Goal: Information Seeking & Learning: Compare options

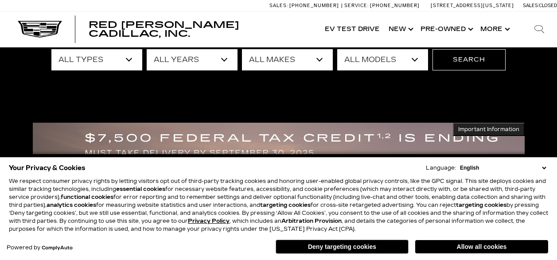
scroll to position [89, 0]
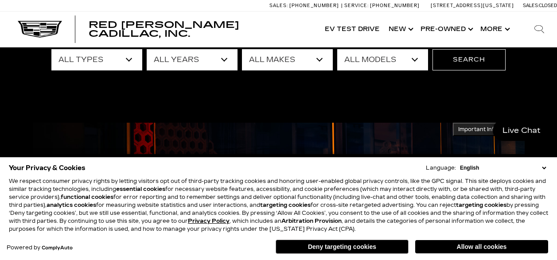
click at [490, 246] on button "Allow all cookies" at bounding box center [481, 246] width 133 height 13
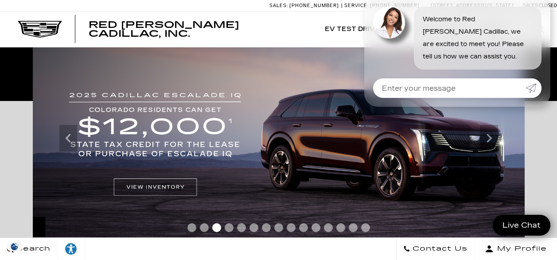
scroll to position [0, 0]
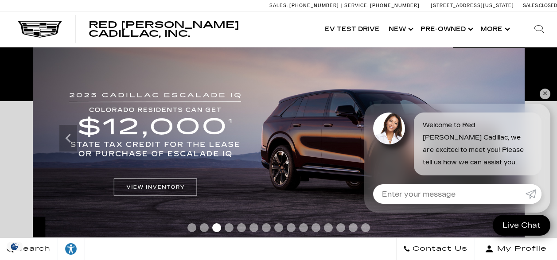
click at [546, 93] on link "✕" at bounding box center [544, 94] width 11 height 11
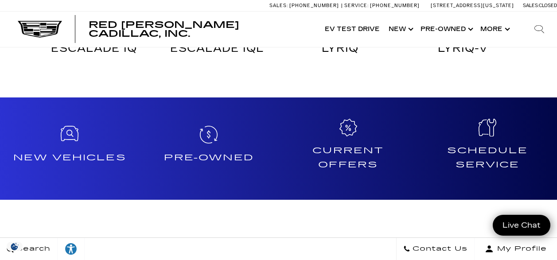
scroll to position [664, 0]
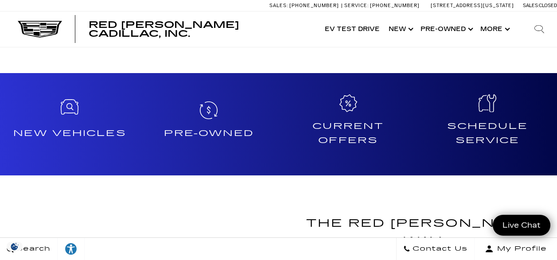
click at [70, 109] on icon at bounding box center [70, 108] width 18 height 18
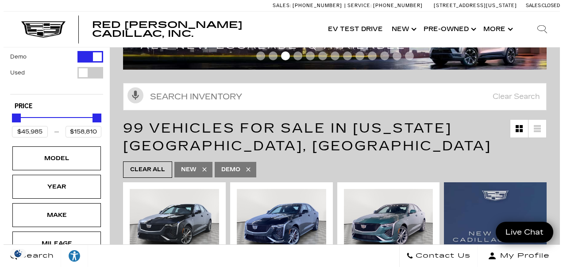
scroll to position [133, 0]
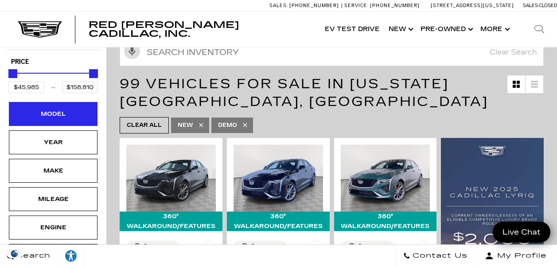
click at [67, 109] on div "Model" at bounding box center [53, 114] width 44 height 10
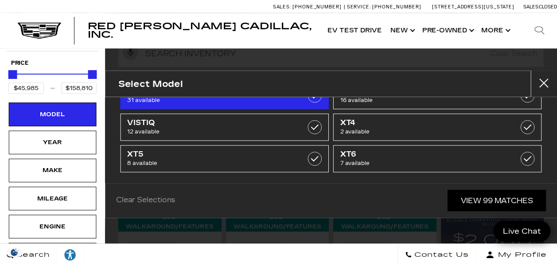
scroll to position [132, 0]
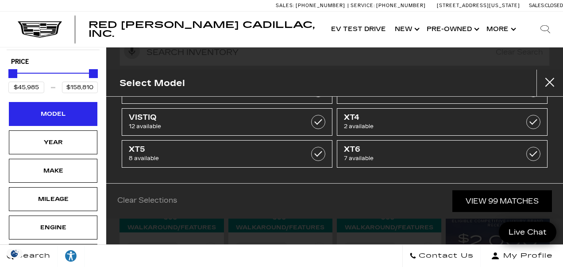
click at [58, 109] on div "Model" at bounding box center [53, 114] width 44 height 10
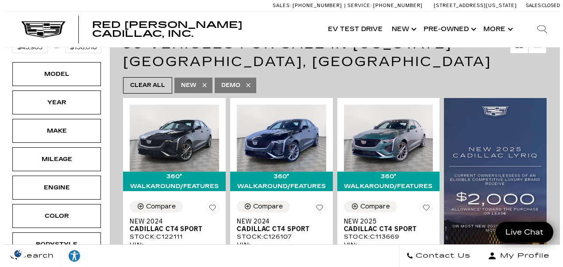
scroll to position [177, 0]
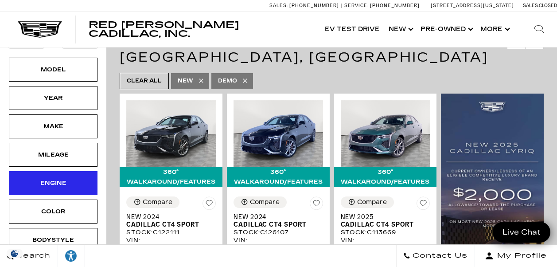
click at [66, 178] on div "Engine" at bounding box center [53, 183] width 44 height 10
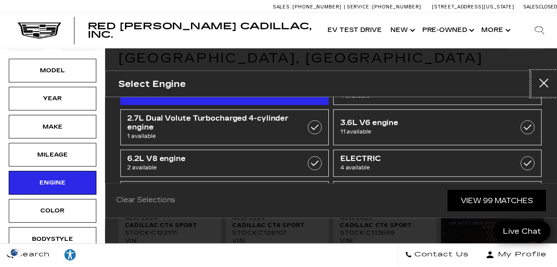
scroll to position [85, 0]
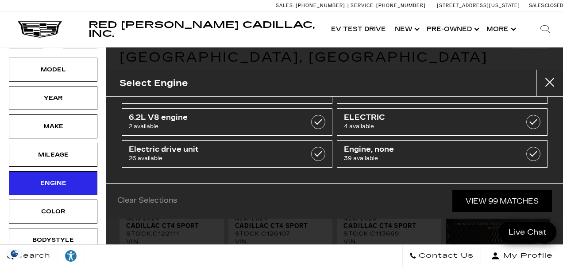
click at [31, 178] on div "Engine" at bounding box center [53, 183] width 44 height 10
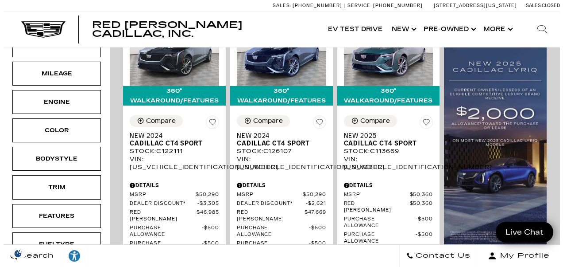
scroll to position [266, 0]
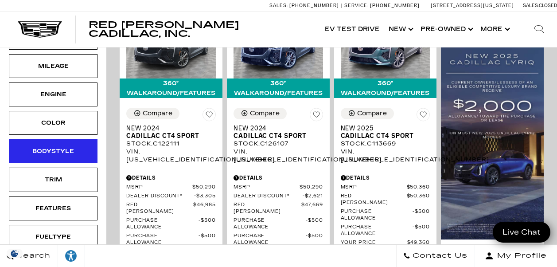
click at [60, 146] on div "Bodystyle" at bounding box center [53, 151] width 44 height 10
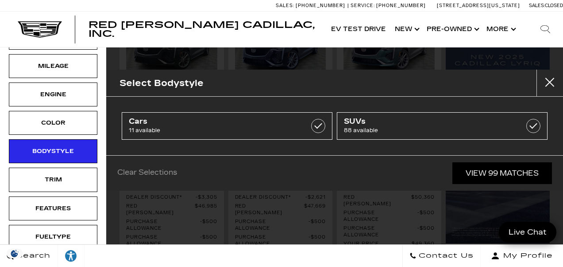
click at [4, 169] on div "New Certified Demo Used Type Price $45,985 $158,810 Model Year Make Mileage Eng…" at bounding box center [53, 62] width 106 height 459
click at [45, 146] on div "Bodystyle" at bounding box center [53, 151] width 44 height 10
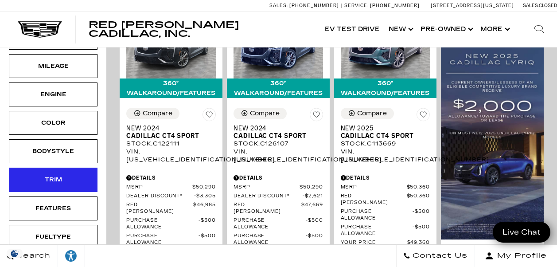
click at [33, 174] on div "Trim" at bounding box center [53, 179] width 44 height 10
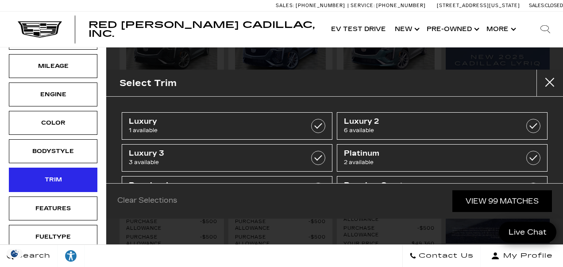
click at [38, 167] on div "Trim" at bounding box center [53, 179] width 89 height 24
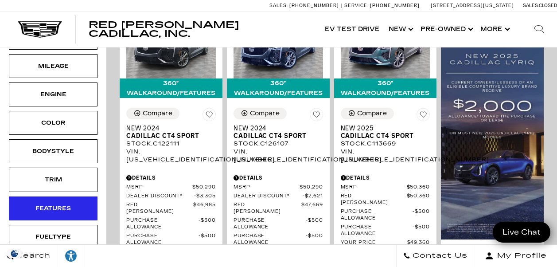
click at [34, 203] on div "Features" at bounding box center [53, 208] width 44 height 10
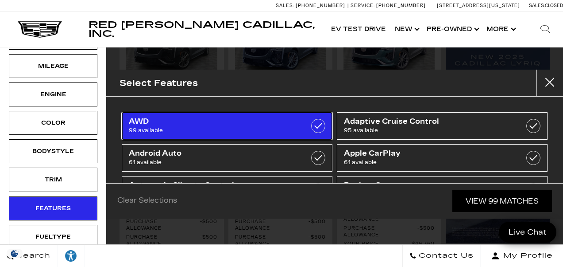
click at [314, 129] on label at bounding box center [318, 126] width 14 height 14
checkbox input "true"
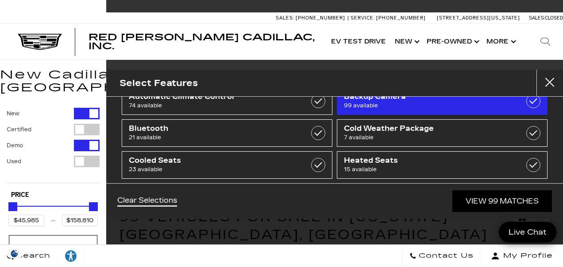
scroll to position [133, 0]
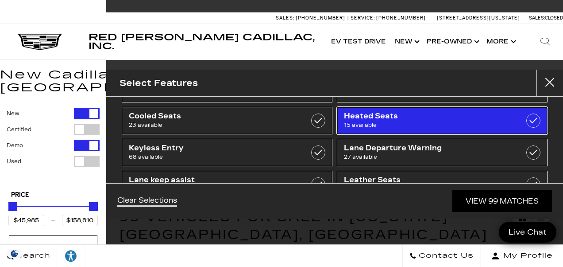
click at [527, 120] on label at bounding box center [534, 120] width 14 height 14
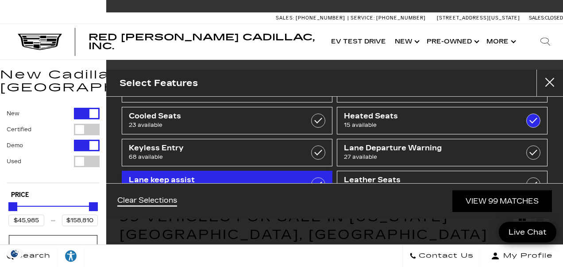
type input "$56,209"
type input "$75,560"
checkbox input "true"
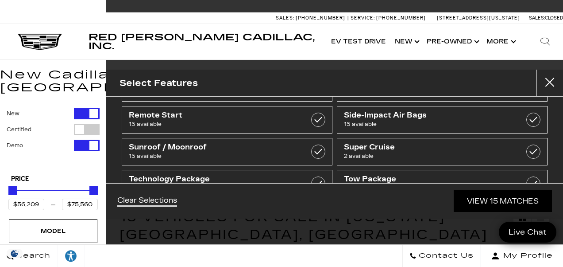
scroll to position [266, 0]
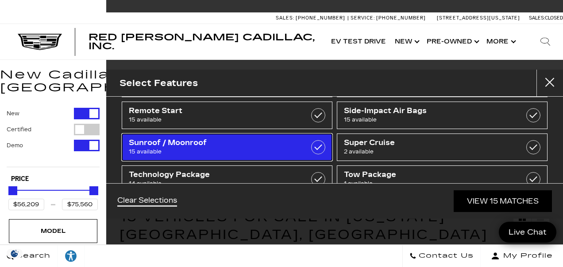
click at [319, 148] on label at bounding box center [318, 147] width 14 height 14
checkbox input "true"
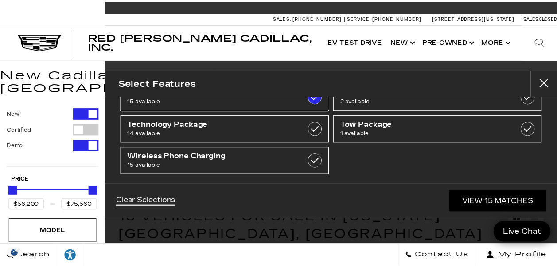
scroll to position [323, 0]
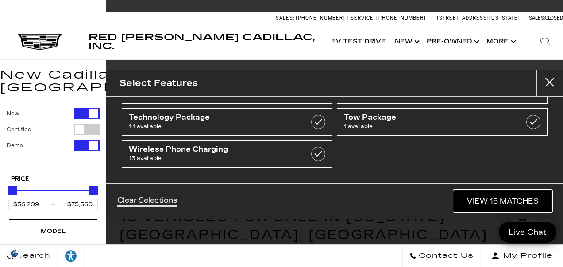
click at [491, 201] on link "View 15 Matches" at bounding box center [503, 201] width 98 height 22
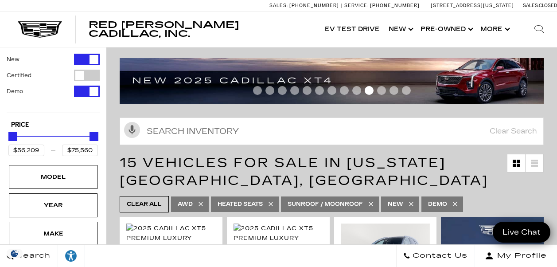
scroll to position [0, 0]
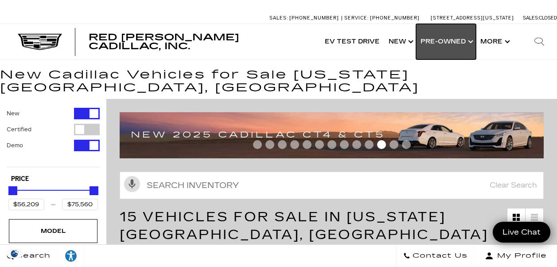
click at [459, 40] on link "Show Pre-Owned" at bounding box center [446, 41] width 60 height 35
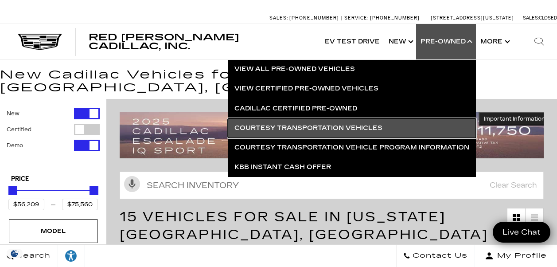
click at [345, 128] on link "Courtesy Transportation Vehicles" at bounding box center [352, 127] width 248 height 19
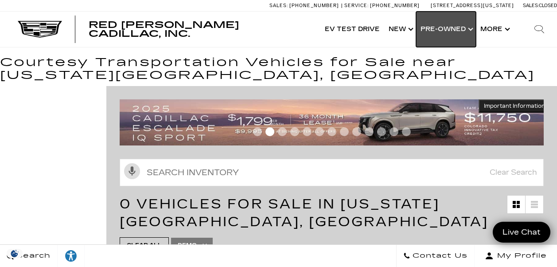
click at [453, 27] on link "Show Pre-Owned" at bounding box center [446, 29] width 60 height 35
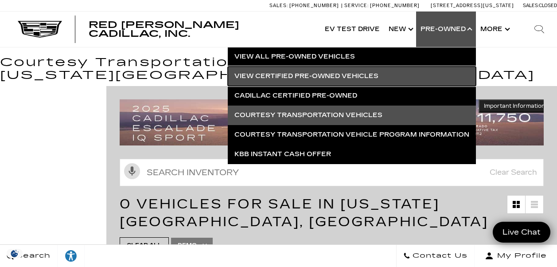
click at [342, 73] on link "View Certified Pre-Owned Vehicles" at bounding box center [352, 75] width 248 height 19
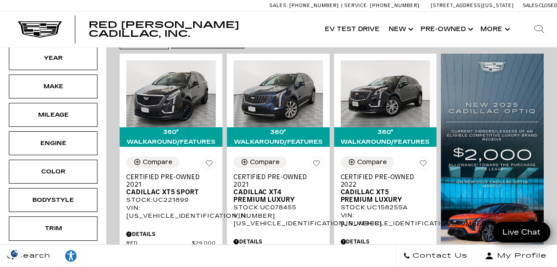
scroll to position [221, 0]
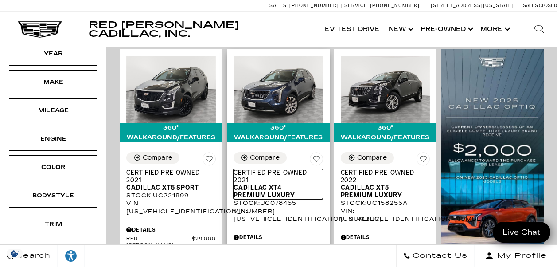
click at [274, 196] on span "Cadillac XT4 Premium Luxury" at bounding box center [274, 191] width 83 height 15
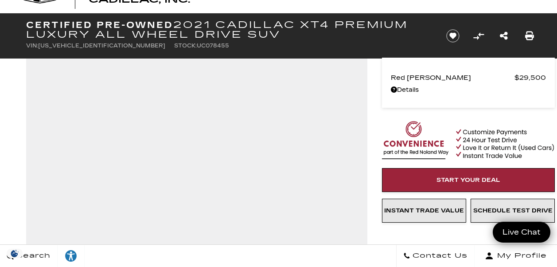
scroll to position [44, 0]
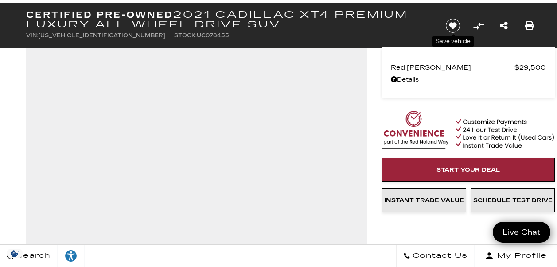
click at [453, 32] on icon "Save vehicle" at bounding box center [453, 26] width 16 height 15
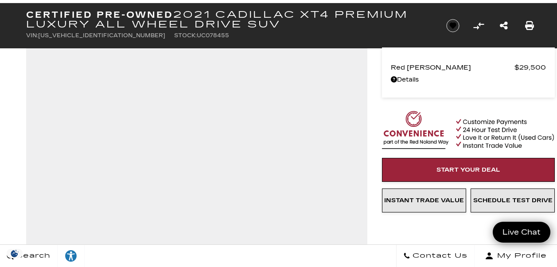
click at [502, 23] on icon "Share this Certified Pre-Owned 2021 Cadillac XT4 Premium Luxury All Wheel Drive…" at bounding box center [503, 26] width 9 height 10
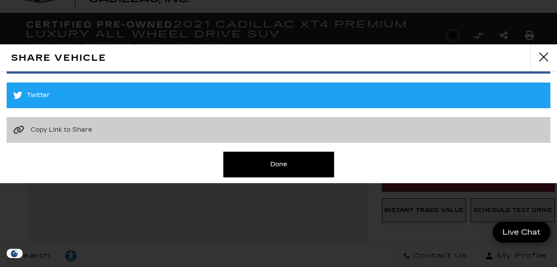
scroll to position [140, 0]
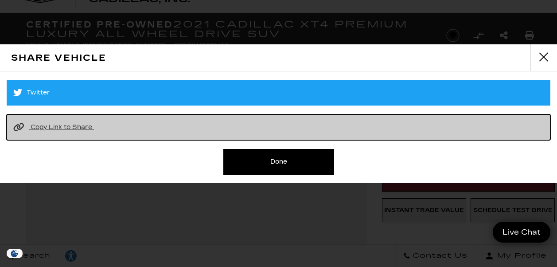
click at [78, 128] on span "Copy Link to Share" at bounding box center [62, 127] width 62 height 8
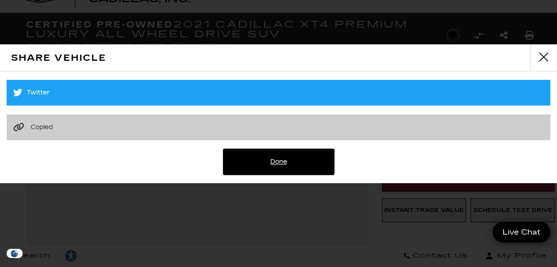
click at [281, 161] on link "Done" at bounding box center [278, 162] width 111 height 26
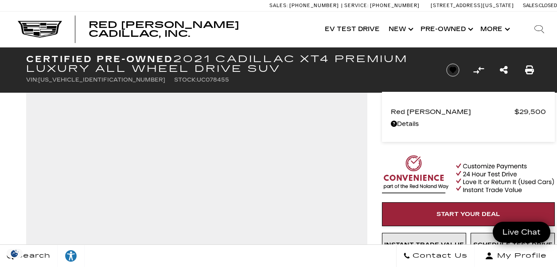
click at [401, 127] on link "Details Certified Pre-Owned 2021 Cadillac XT4 Premium Luxury All Wheel Drive SUV" at bounding box center [468, 124] width 155 height 12
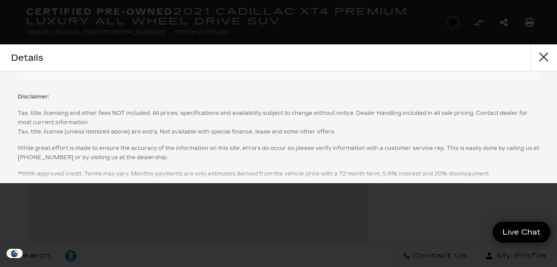
scroll to position [177, 0]
click at [546, 56] on button "close" at bounding box center [543, 57] width 27 height 27
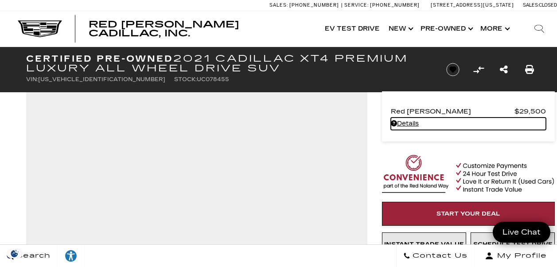
scroll to position [0, 0]
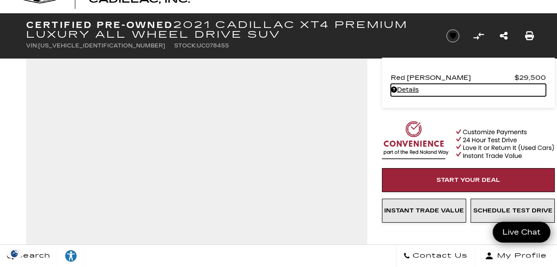
scroll to position [35, 0]
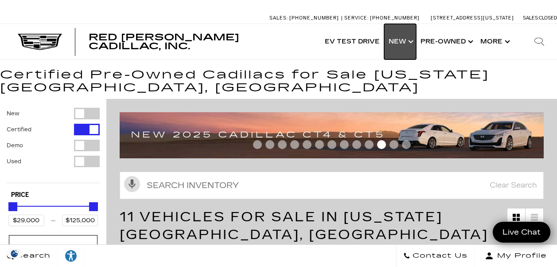
click at [400, 43] on link "Show New" at bounding box center [400, 41] width 32 height 35
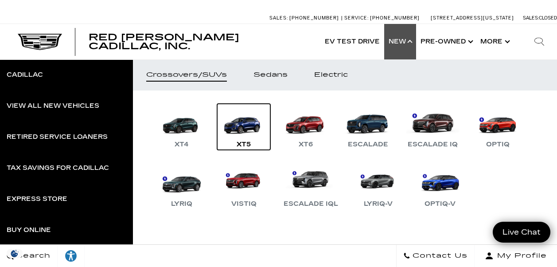
click at [232, 134] on link "XT5" at bounding box center [243, 127] width 53 height 46
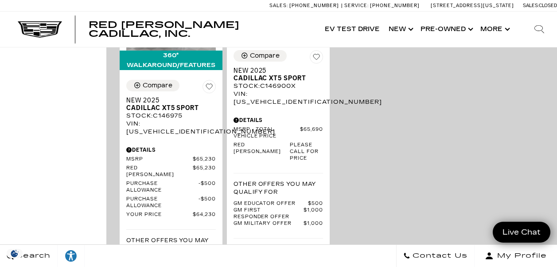
scroll to position [1151, 0]
